Goal: Task Accomplishment & Management: Use online tool/utility

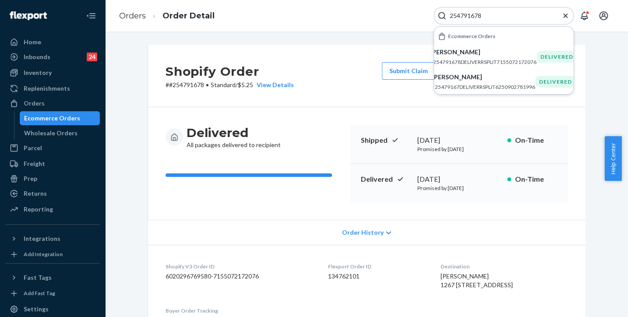
drag, startPoint x: 565, startPoint y: 15, endPoint x: 480, endPoint y: 8, distance: 85.6
click at [564, 15] on icon "Close Search" at bounding box center [565, 15] width 4 height 4
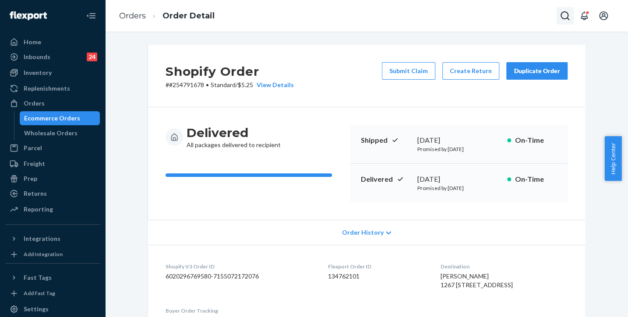
click at [564, 15] on icon "Open Search Box" at bounding box center [565, 16] width 11 height 11
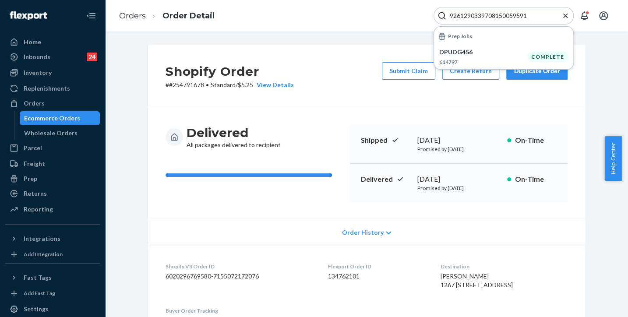
type input "9261290339708150059591"
drag, startPoint x: 203, startPoint y: 85, endPoint x: 170, endPoint y: 84, distance: 32.8
click at [170, 84] on p "# #254791678 • Standard / $5.25 View Details" at bounding box center [230, 85] width 128 height 9
copy p "254791678"
click at [371, 230] on span "Order History" at bounding box center [363, 232] width 42 height 9
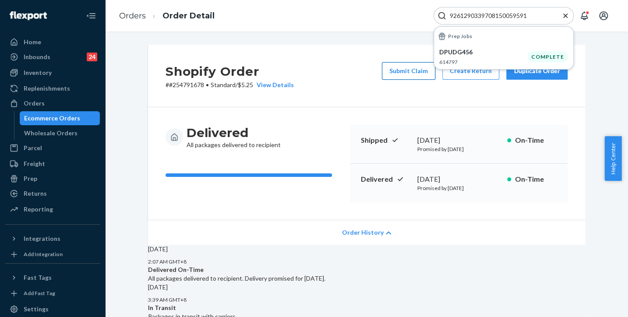
click at [417, 71] on button "Submit Claim" at bounding box center [408, 71] width 53 height 18
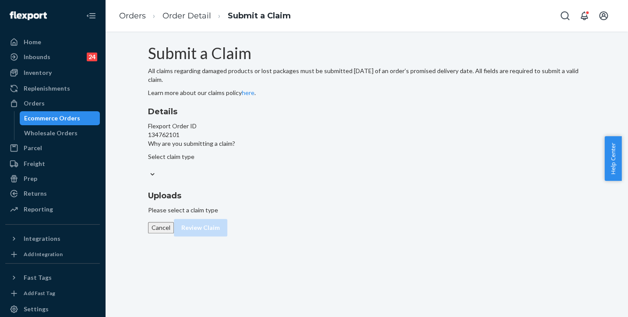
click at [445, 206] on p "Please select a claim type" at bounding box center [366, 210] width 437 height 9
click at [390, 206] on p "Please select a claim type" at bounding box center [366, 210] width 437 height 9
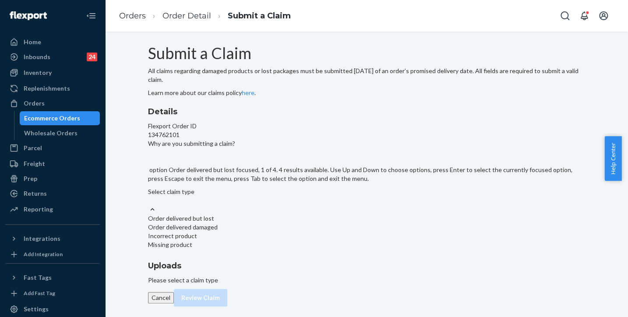
click at [177, 113] on div "Submit a Claim All claims regarding damaged products or lost packages must be s…" at bounding box center [366, 165] width 437 height 240
